Goal: Information Seeking & Learning: Learn about a topic

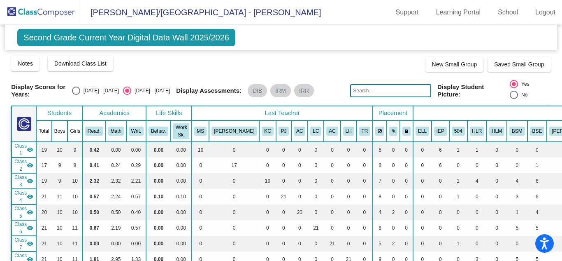
scroll to position [1786, 0]
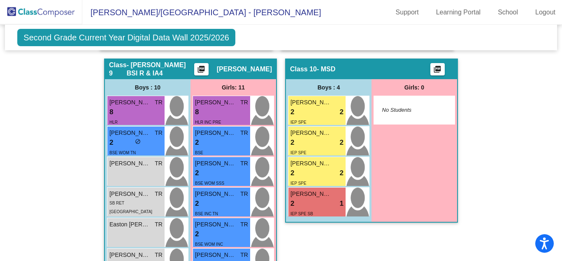
click at [63, 19] on img at bounding box center [41, 12] width 82 height 24
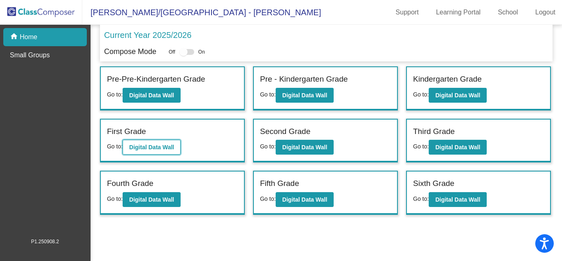
click at [141, 149] on b "Digital Data Wall" at bounding box center [151, 147] width 45 height 7
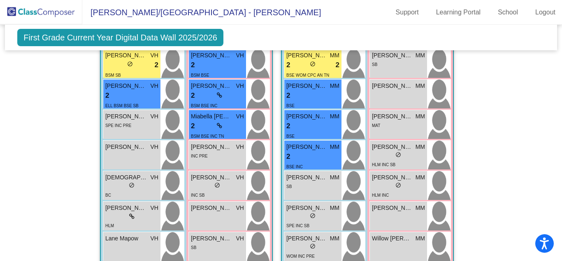
scroll to position [1101, 0]
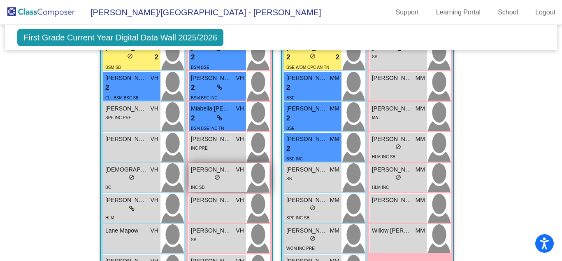
click at [217, 182] on div "INC SB" at bounding box center [217, 186] width 53 height 9
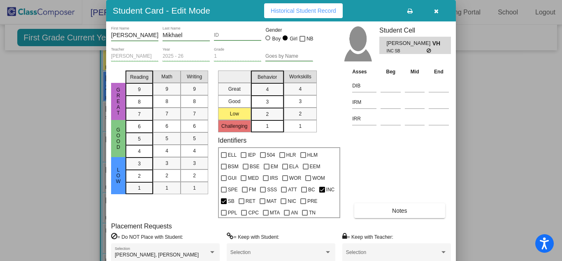
drag, startPoint x: 561, startPoint y: 162, endPoint x: 562, endPoint y: 185, distance: 23.5
click at [562, 185] on div at bounding box center [281, 130] width 562 height 261
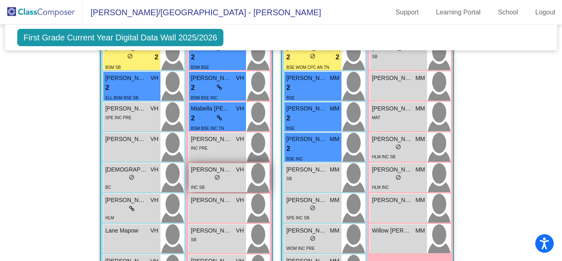
click at [207, 182] on div "INC SB" at bounding box center [217, 186] width 53 height 9
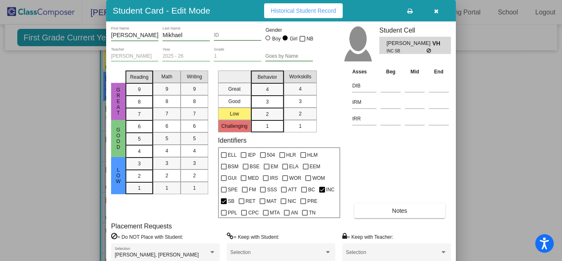
click at [405, 214] on button "Notes" at bounding box center [399, 210] width 91 height 15
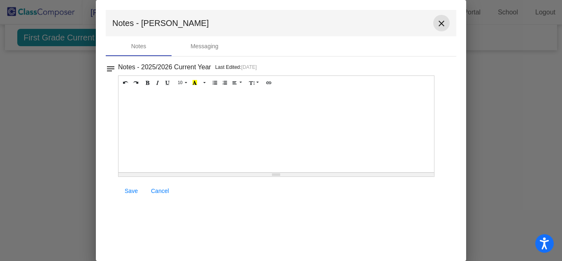
click at [445, 20] on mat-icon "close" at bounding box center [442, 24] width 10 height 10
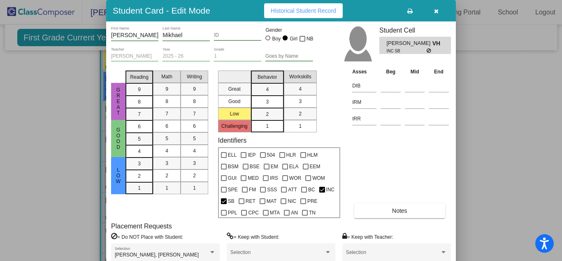
click at [296, 16] on button "Historical Student Record" at bounding box center [303, 10] width 79 height 15
click at [435, 14] on icon "button" at bounding box center [436, 11] width 5 height 6
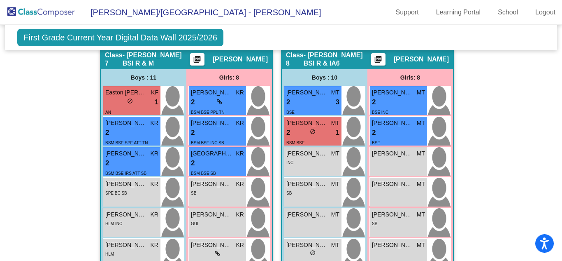
scroll to position [1434, 0]
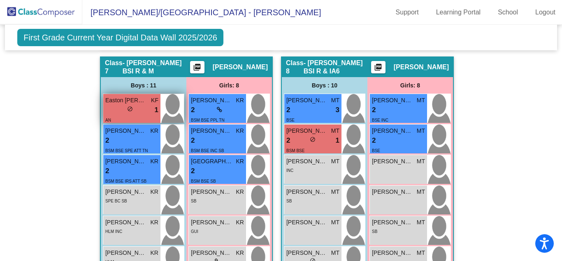
click at [124, 96] on span "Easton [PERSON_NAME]" at bounding box center [125, 100] width 41 height 9
